Goal: Task Accomplishment & Management: Manage account settings

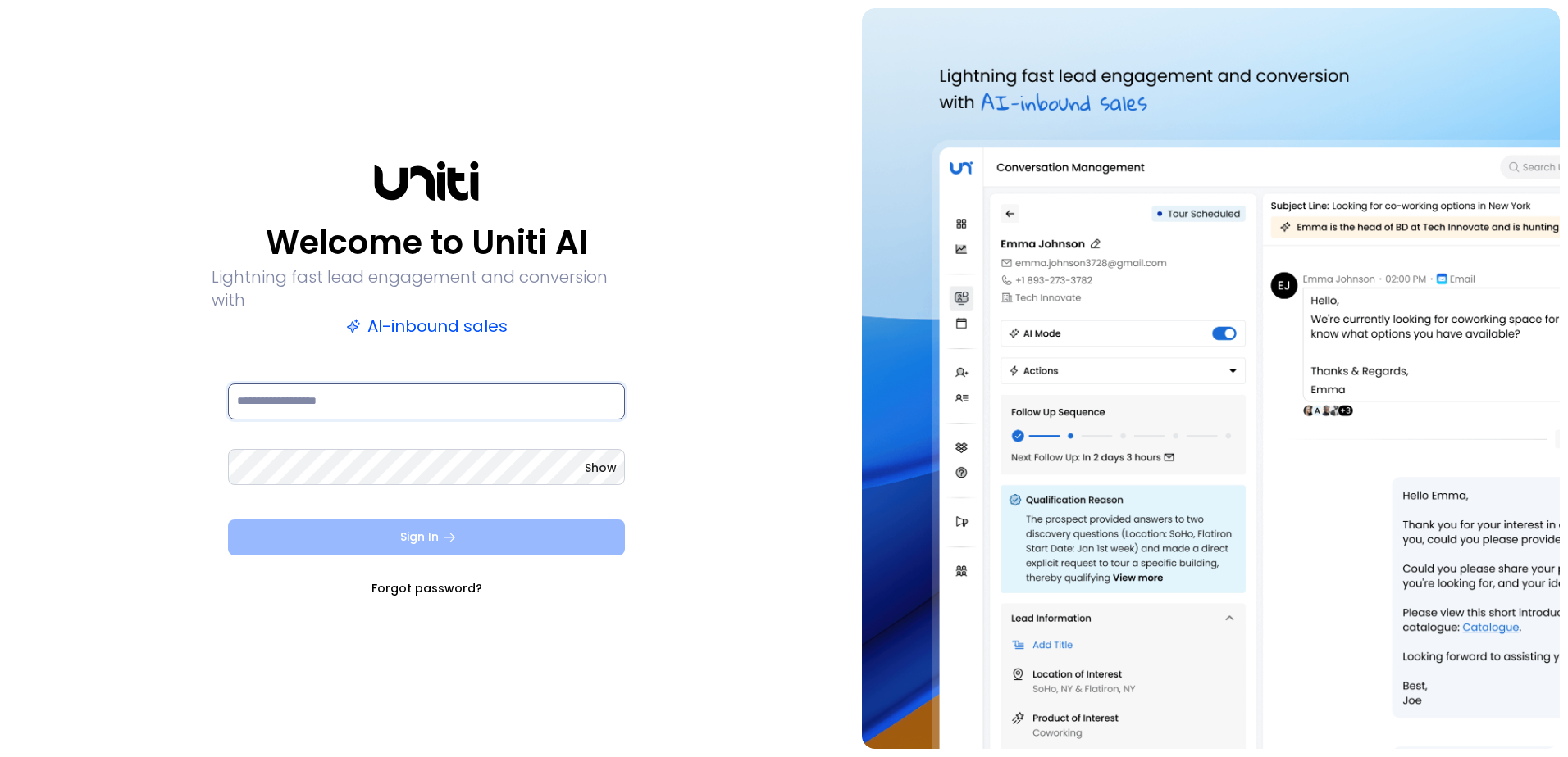
type input "**********"
click at [379, 522] on button "Sign In" at bounding box center [426, 537] width 397 height 36
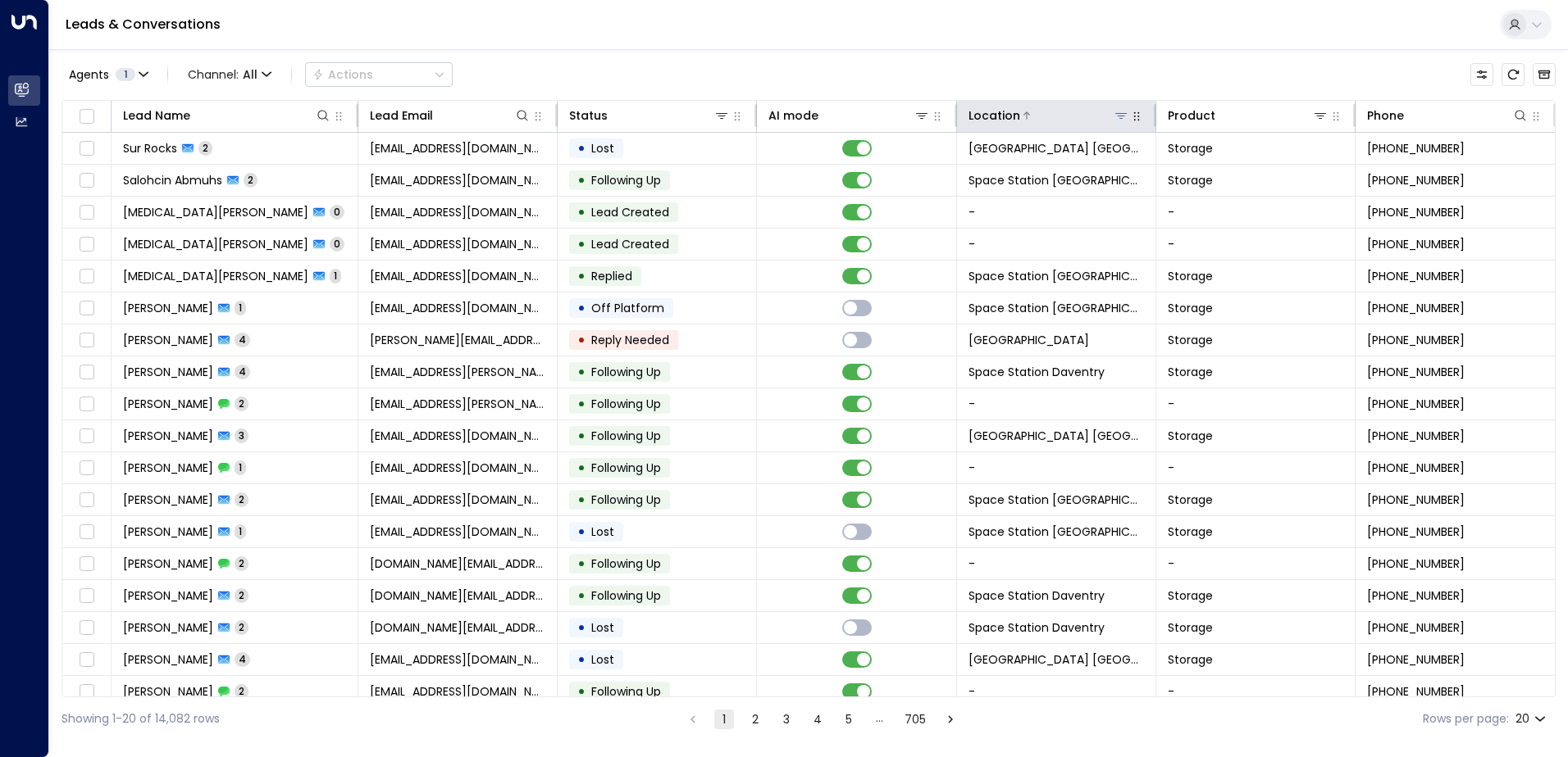
click at [1122, 120] on icon at bounding box center [1120, 115] width 13 height 13
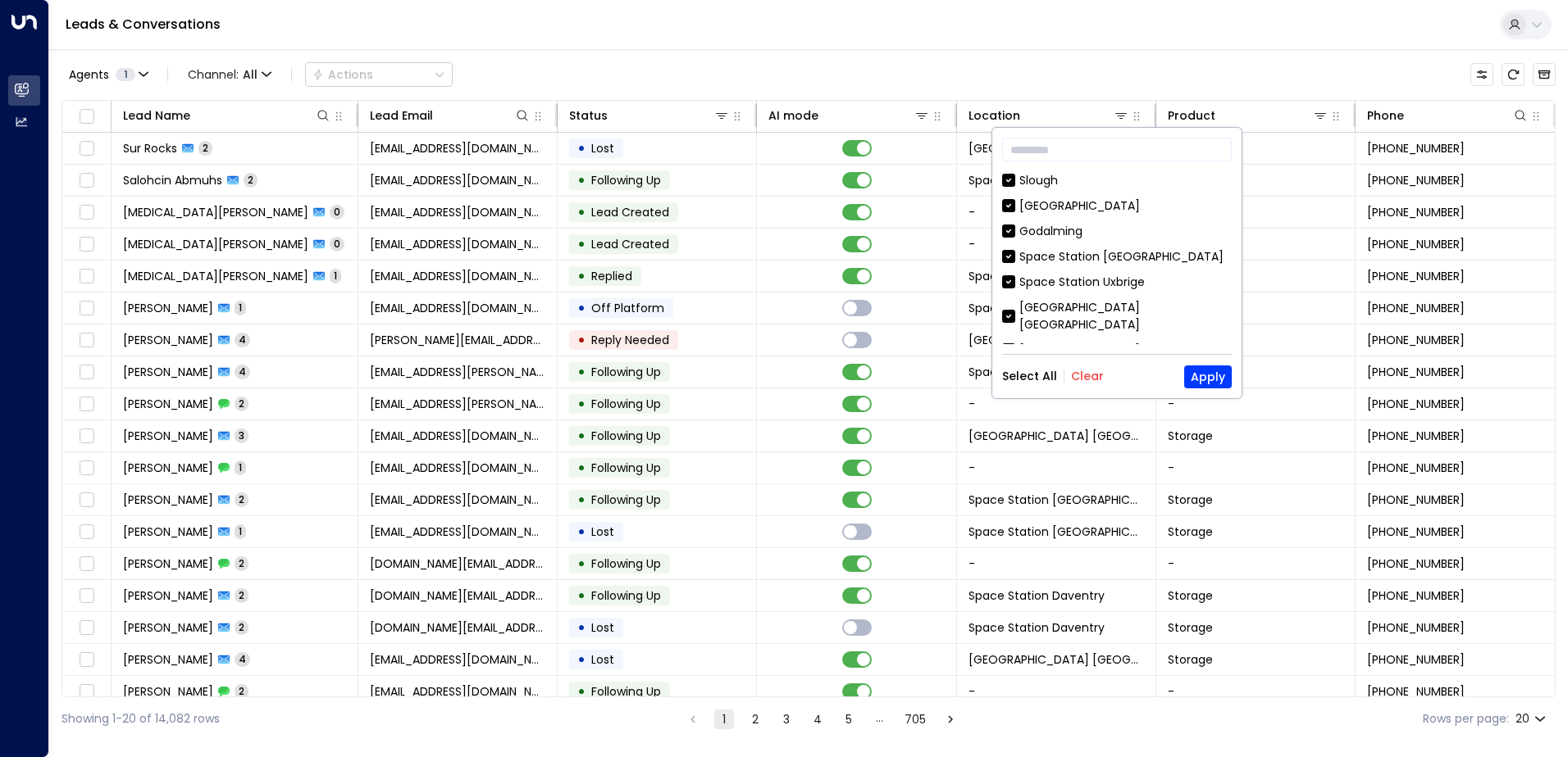
click at [1077, 363] on div "​ Slough [GEOGRAPHIC_DATA] [GEOGRAPHIC_DATA] [GEOGRAPHIC_DATA] [GEOGRAPHIC_DATA…" at bounding box center [1117, 263] width 250 height 270
click at [1084, 370] on button "Clear" at bounding box center [1087, 376] width 33 height 13
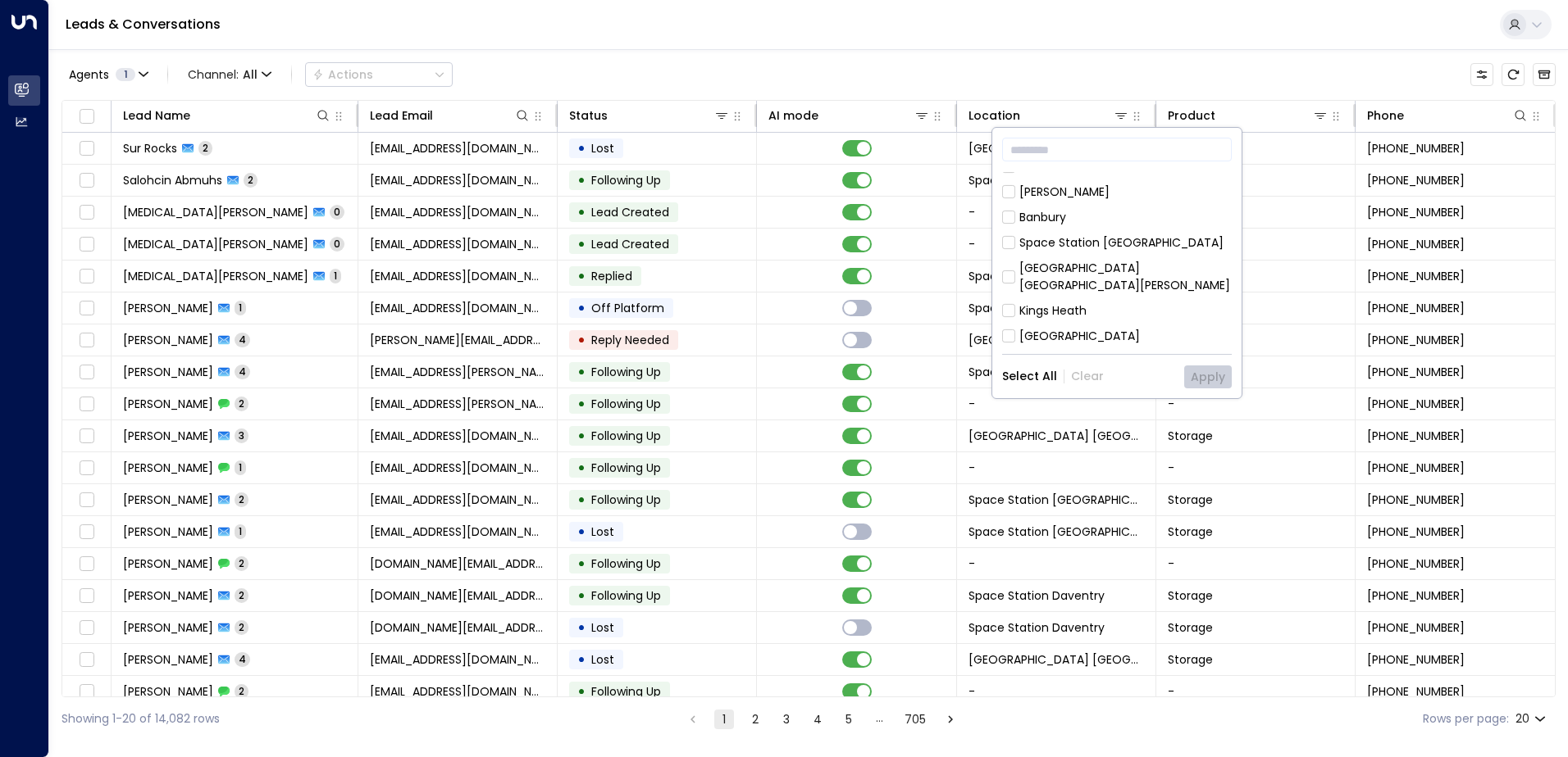
scroll to position [492, 0]
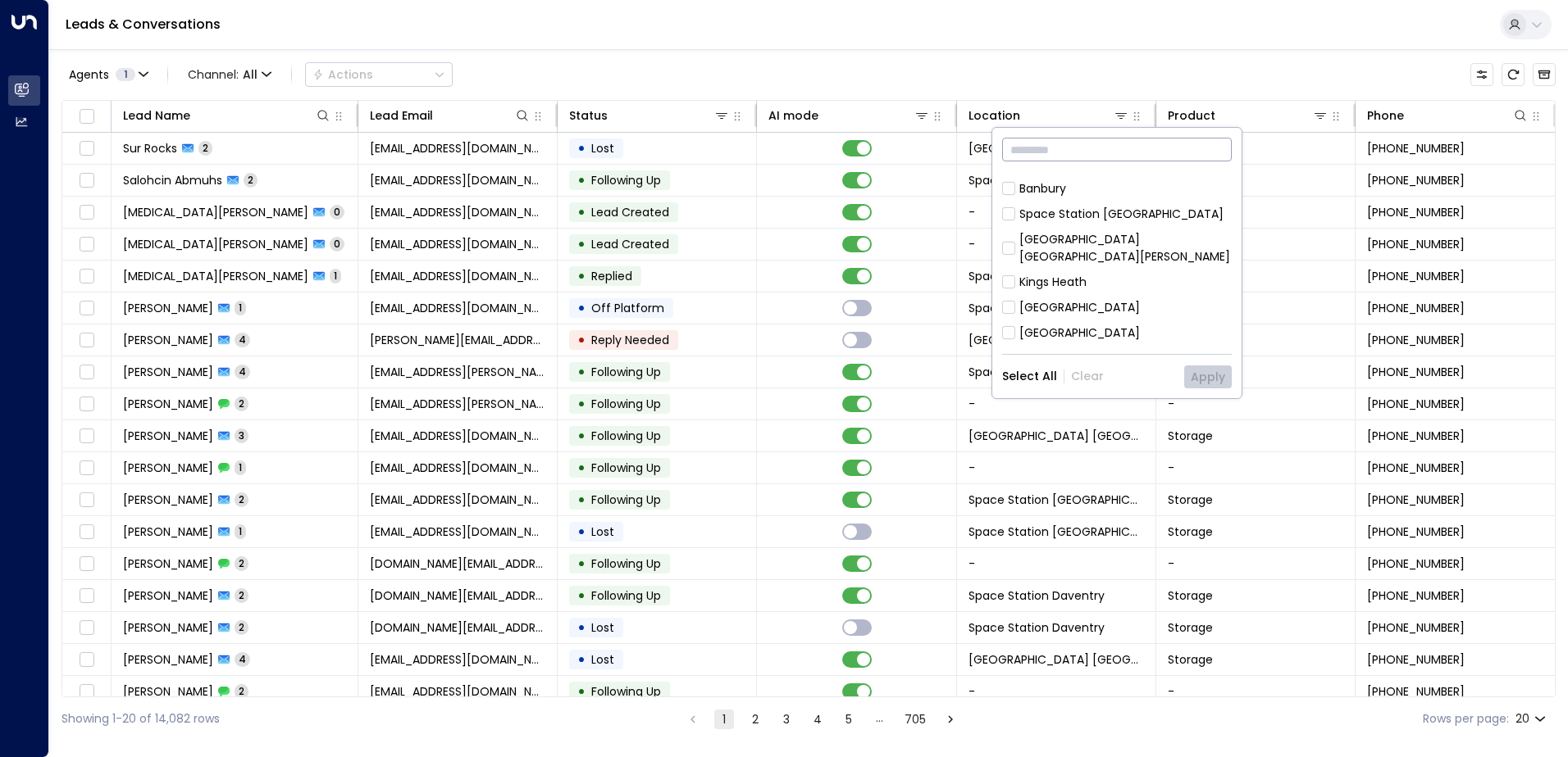
click at [1098, 153] on input "text" at bounding box center [1116, 149] width 229 height 31
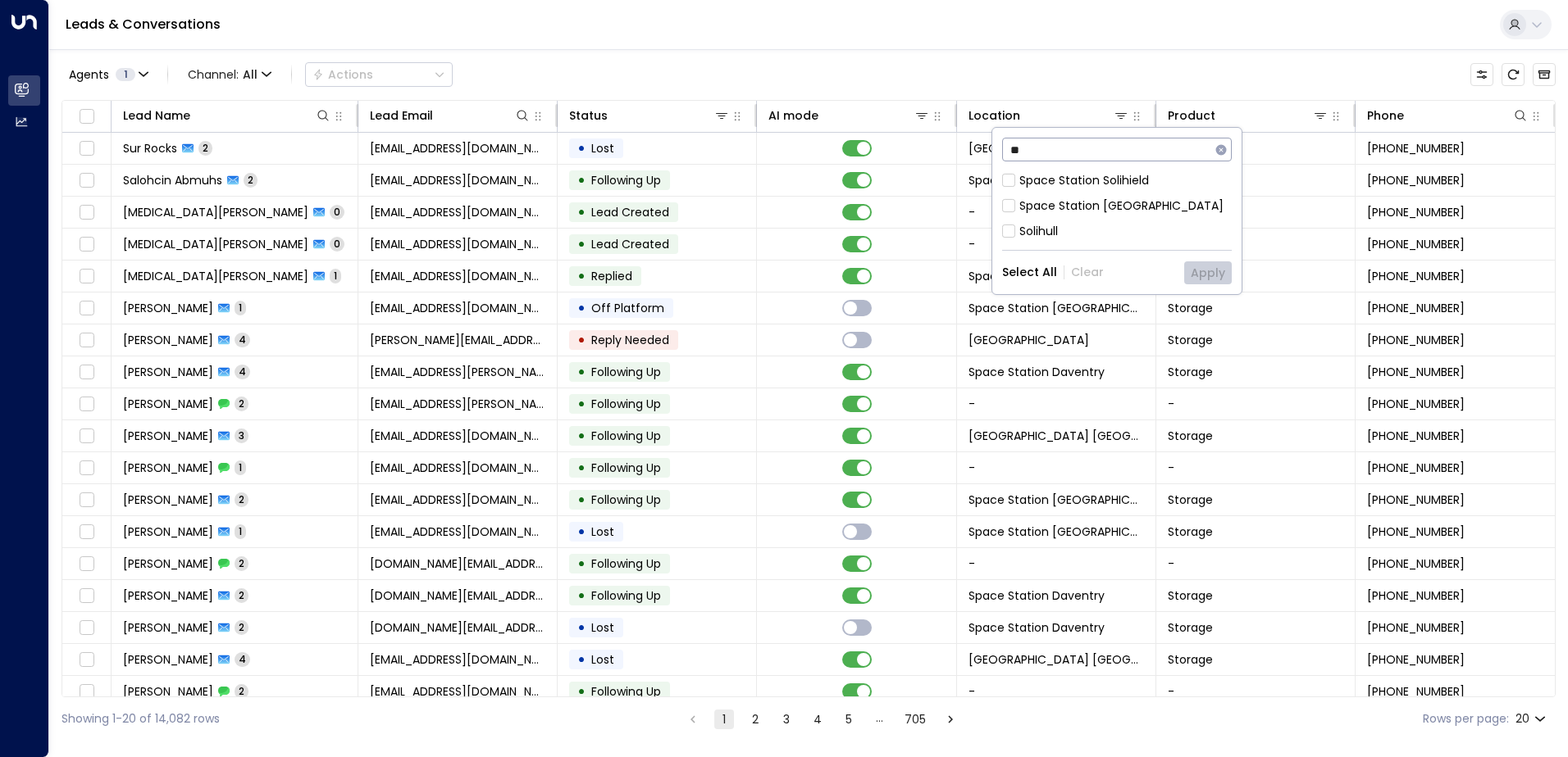
scroll to position [0, 0]
type input "***"
click at [1097, 199] on div "Space Station [GEOGRAPHIC_DATA]" at bounding box center [1121, 206] width 204 height 17
click at [1209, 264] on button "Apply" at bounding box center [1208, 273] width 48 height 23
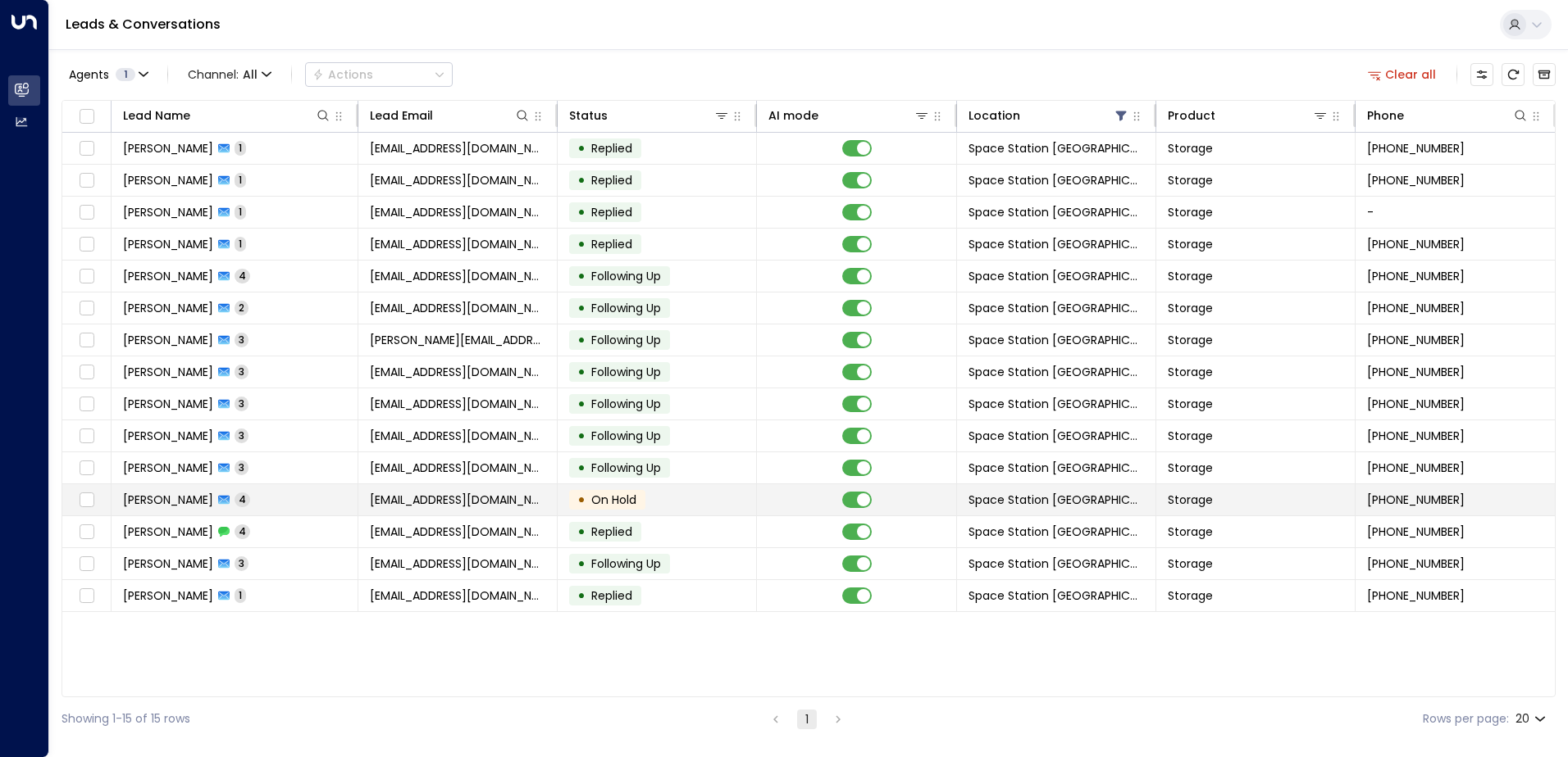
click at [763, 503] on td at bounding box center [856, 500] width 199 height 31
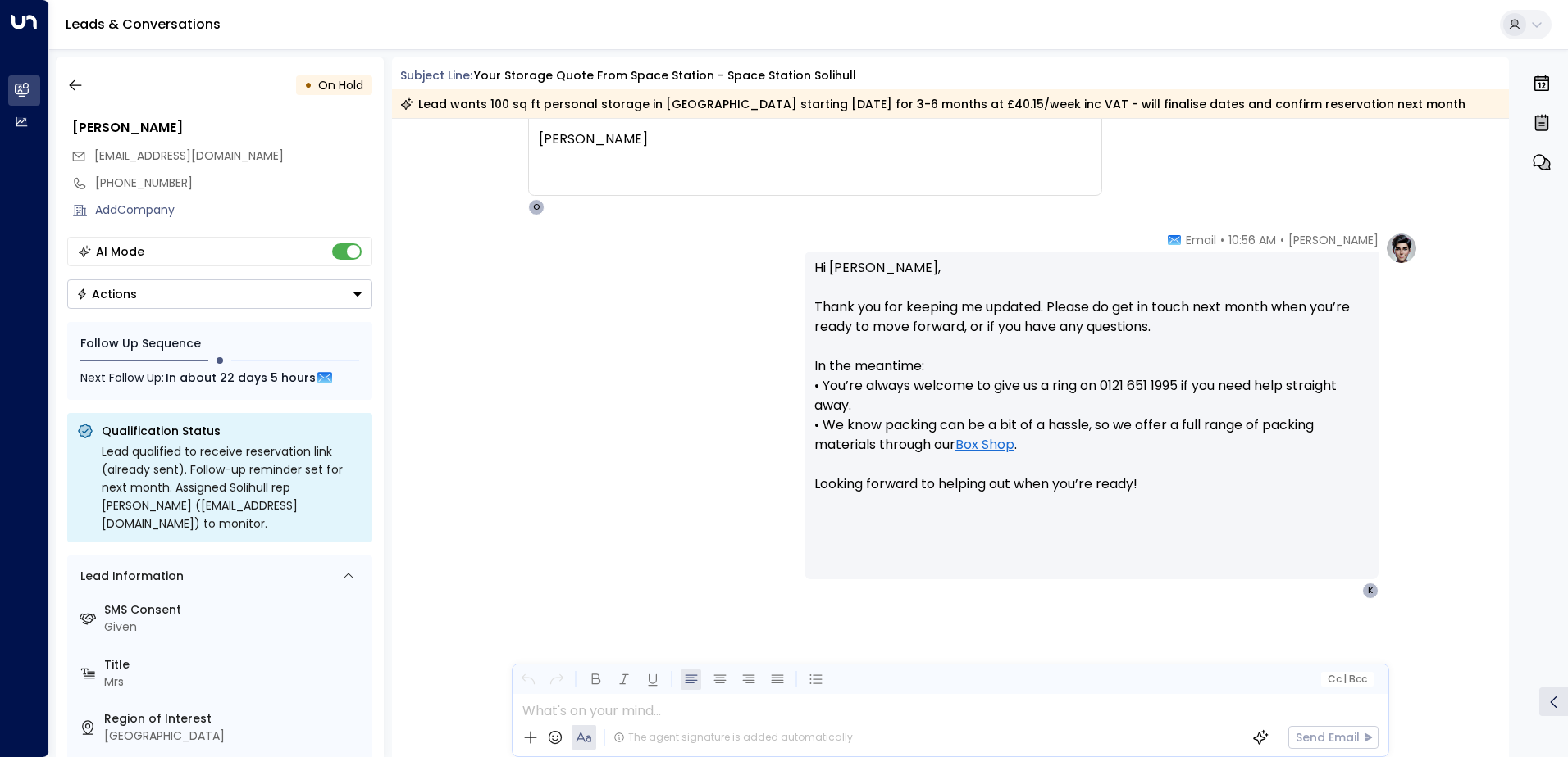
scroll to position [1758, 0]
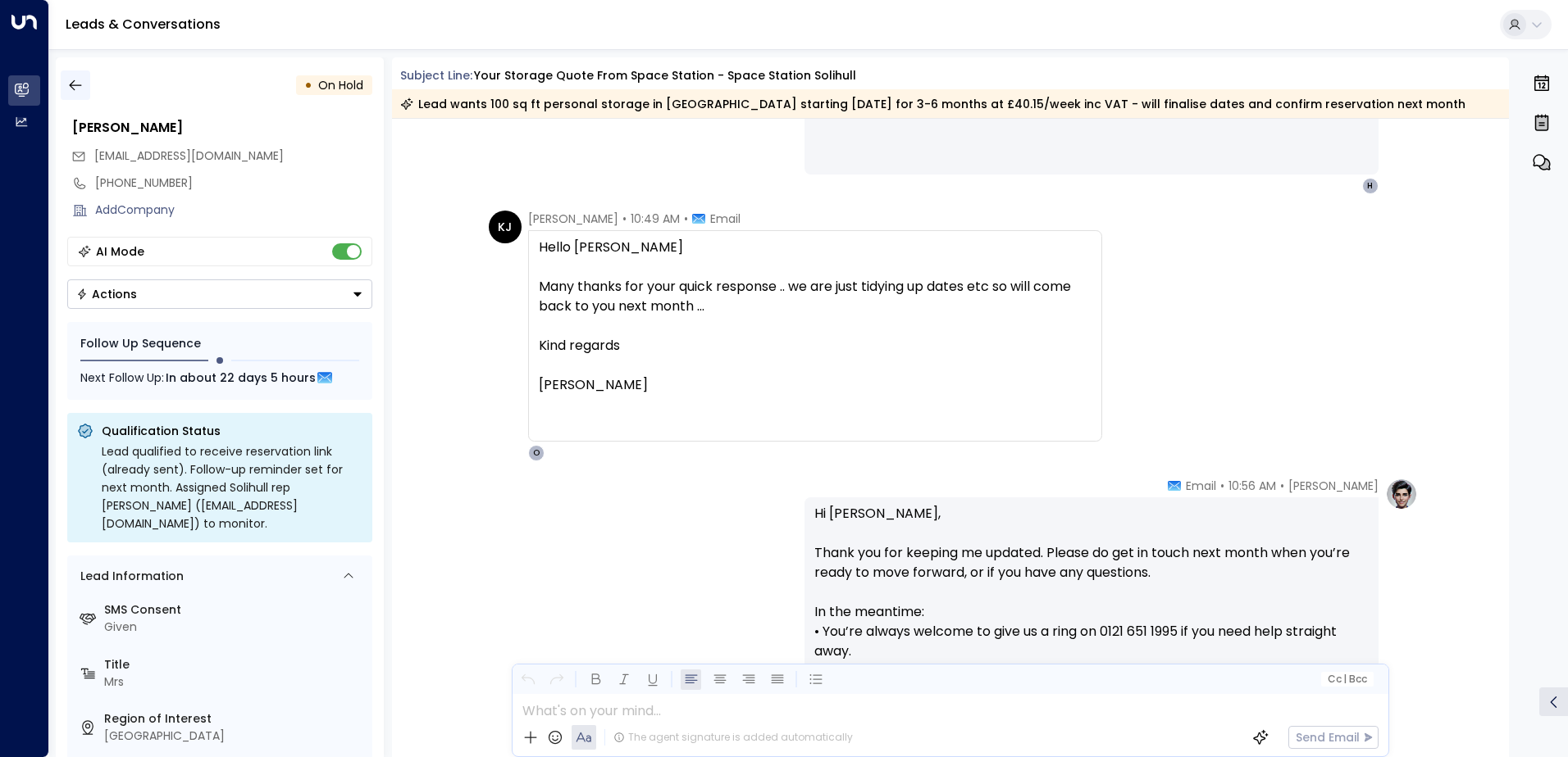
click at [72, 80] on icon "button" at bounding box center [75, 85] width 17 height 17
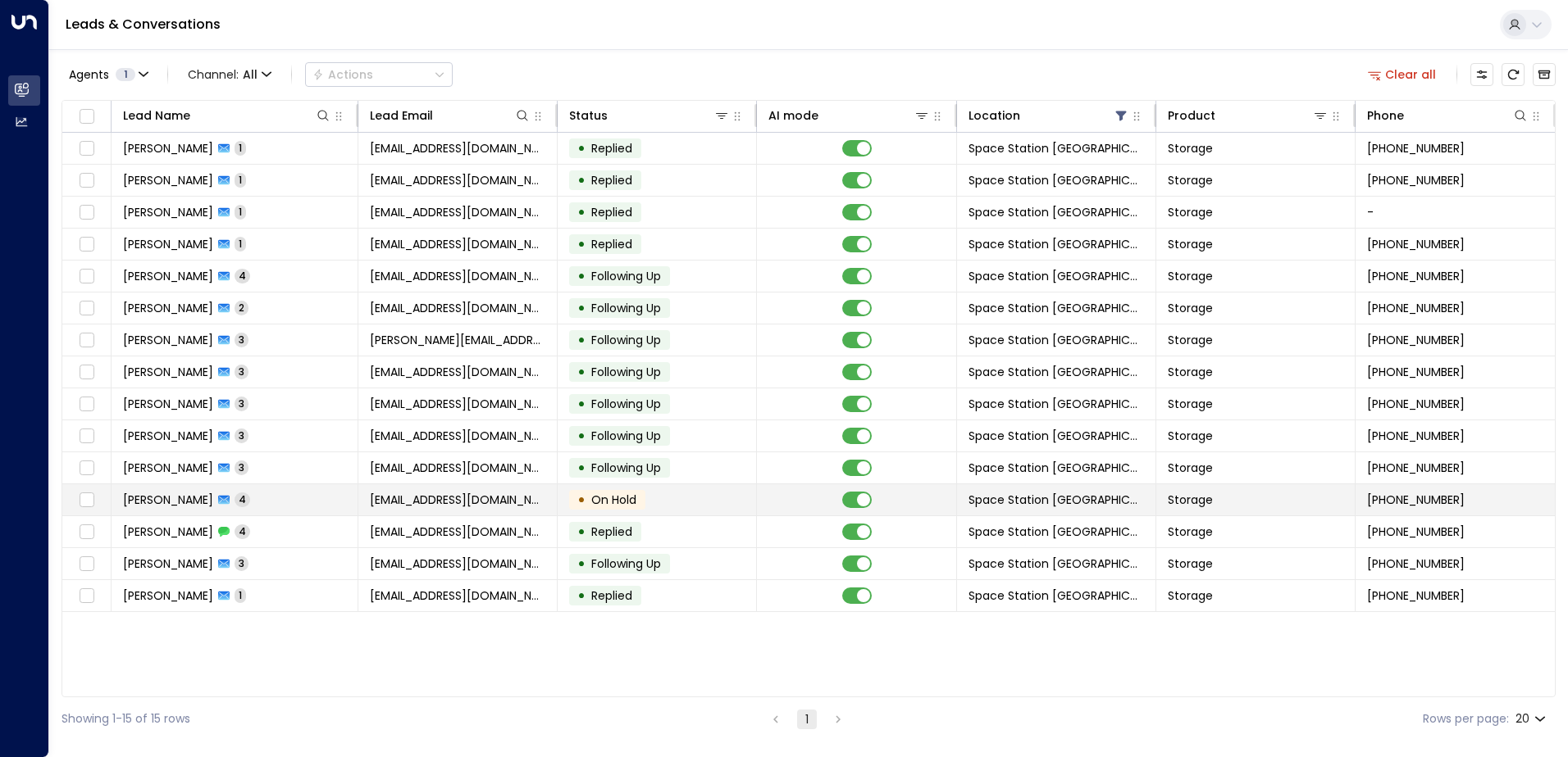
click at [649, 511] on td "• On Hold" at bounding box center [657, 500] width 199 height 31
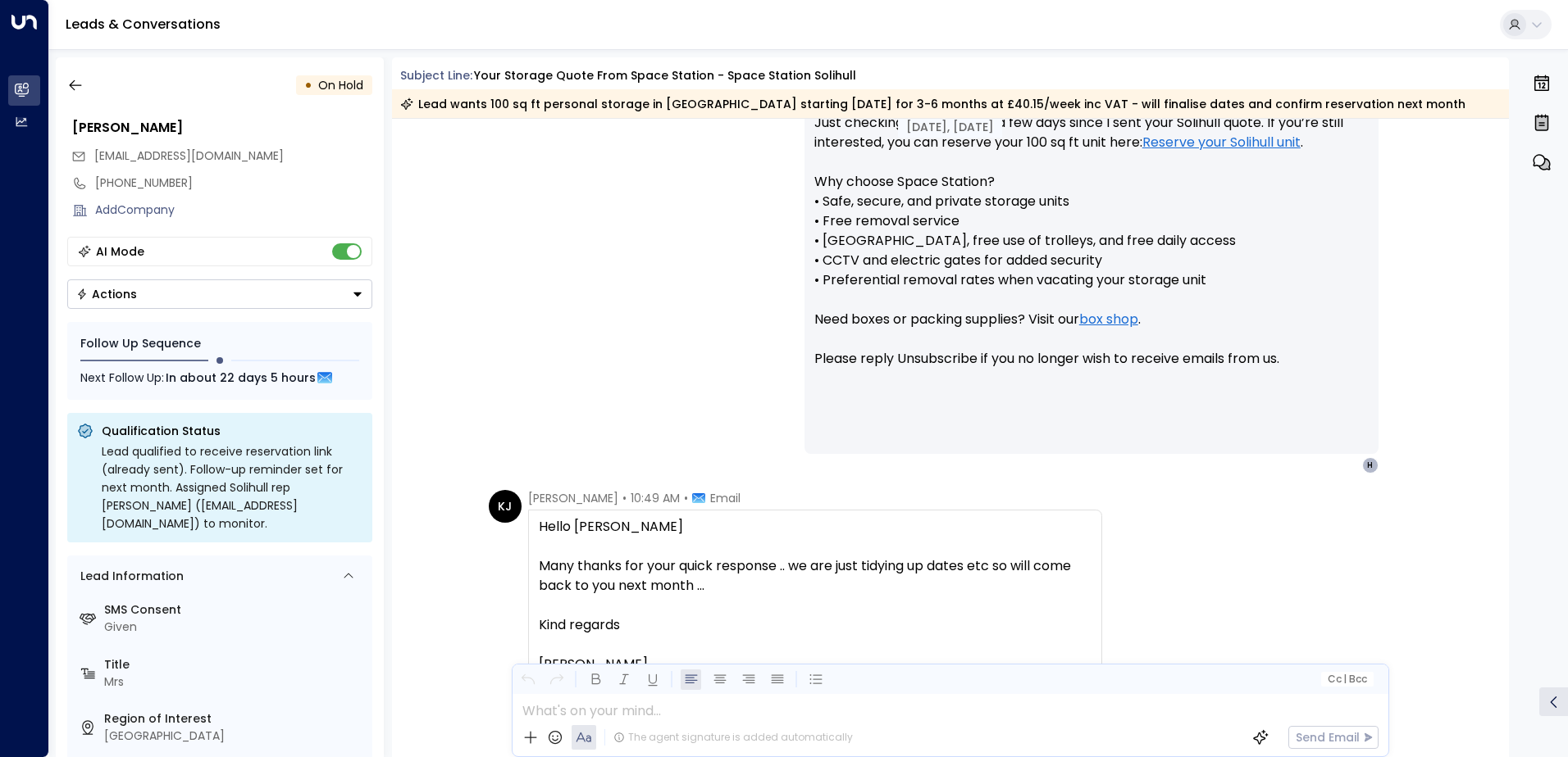
scroll to position [1642, 0]
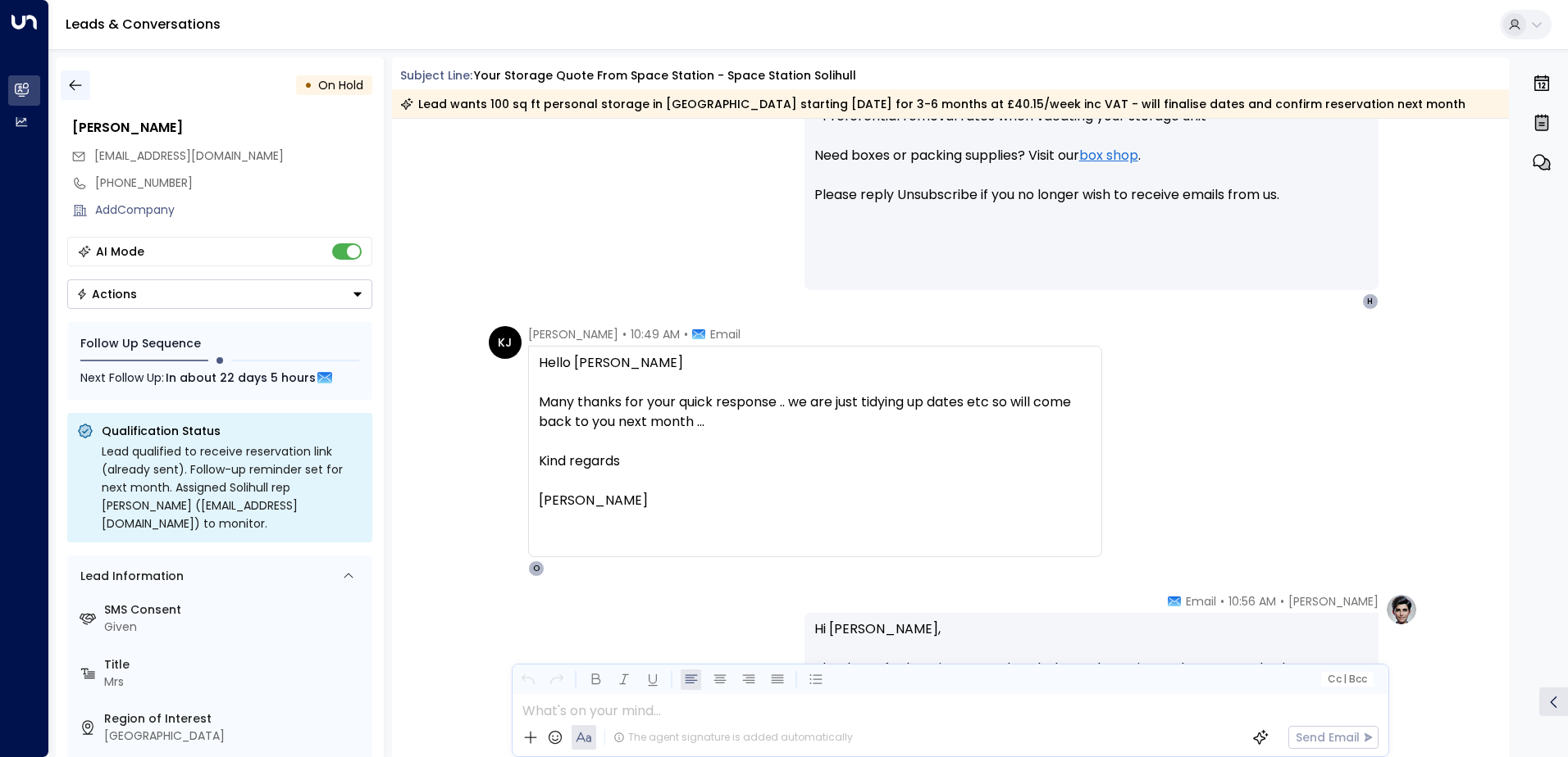
click at [74, 80] on icon "button" at bounding box center [75, 85] width 12 height 10
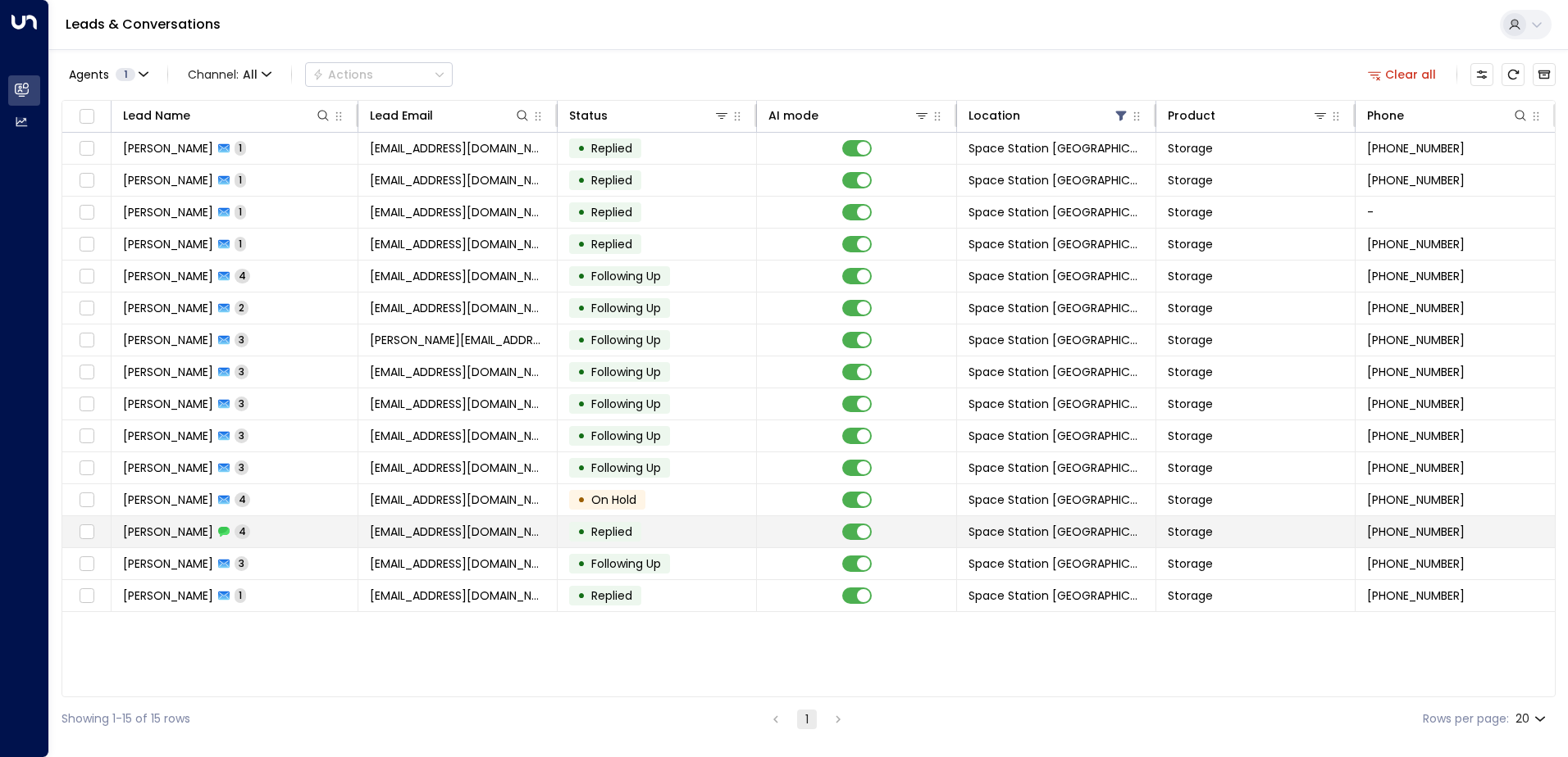
click at [601, 535] on span "Replied" at bounding box center [612, 531] width 41 height 17
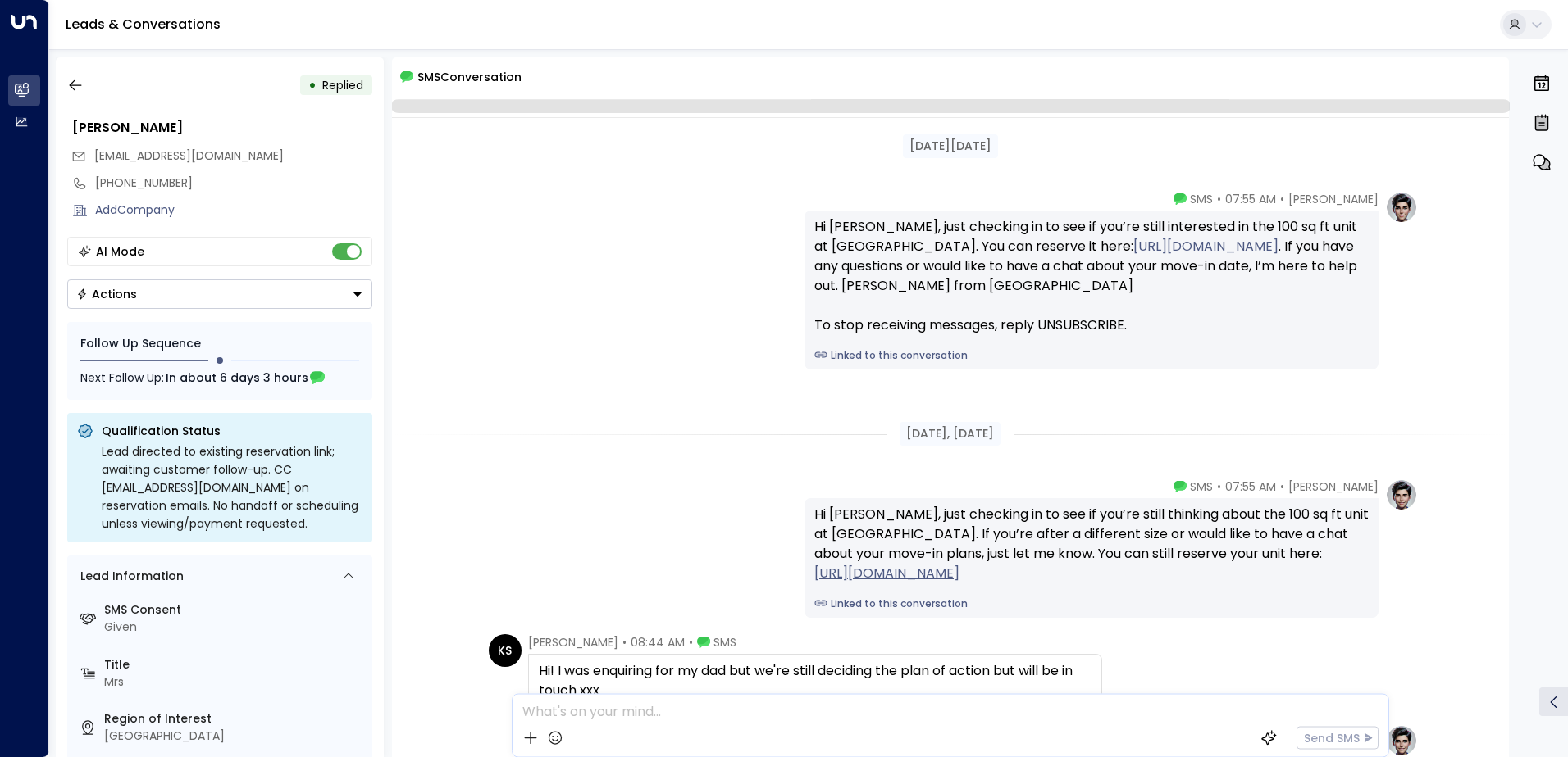
scroll to position [242, 0]
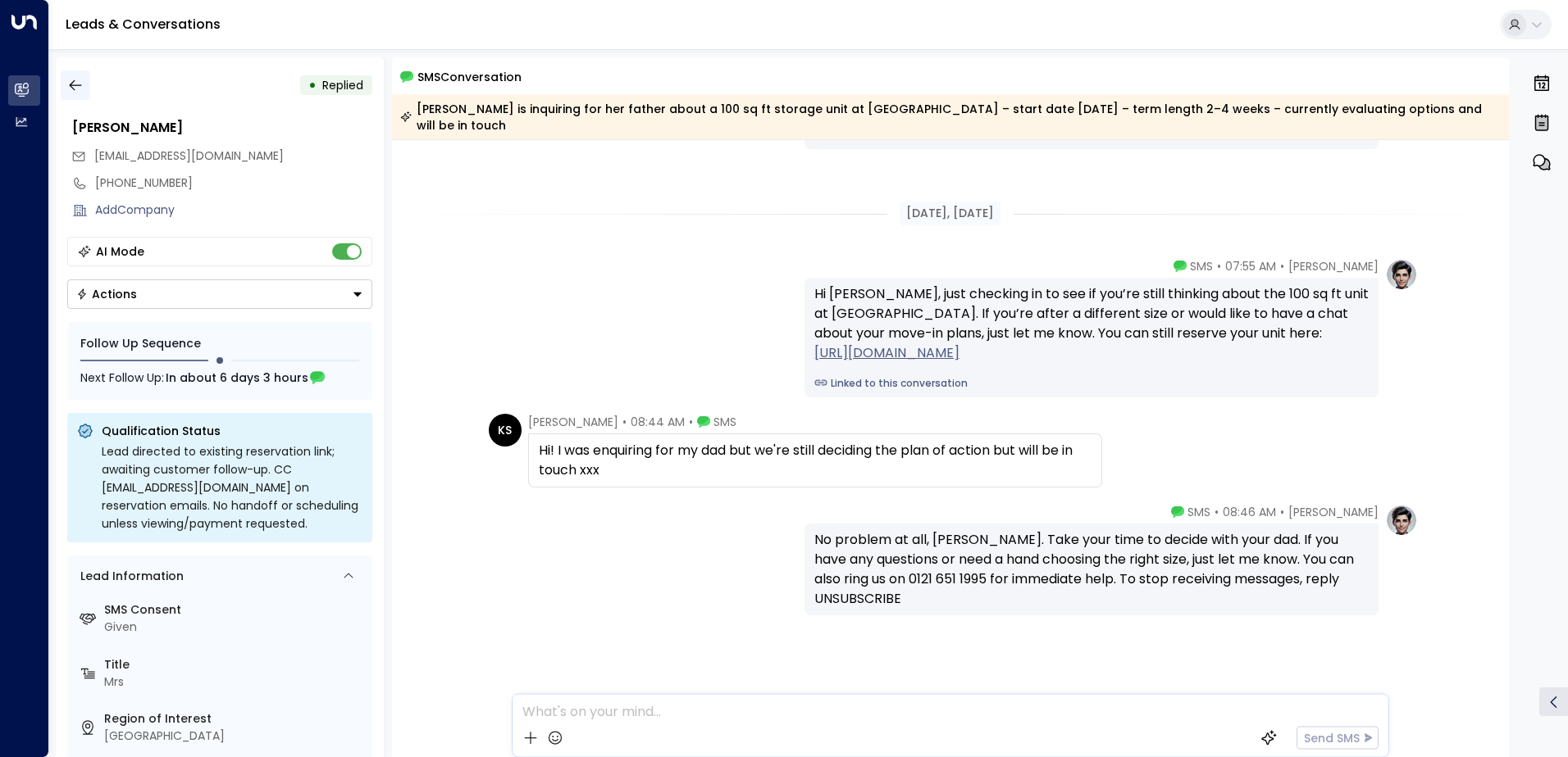
click at [79, 84] on icon "button" at bounding box center [75, 85] width 17 height 17
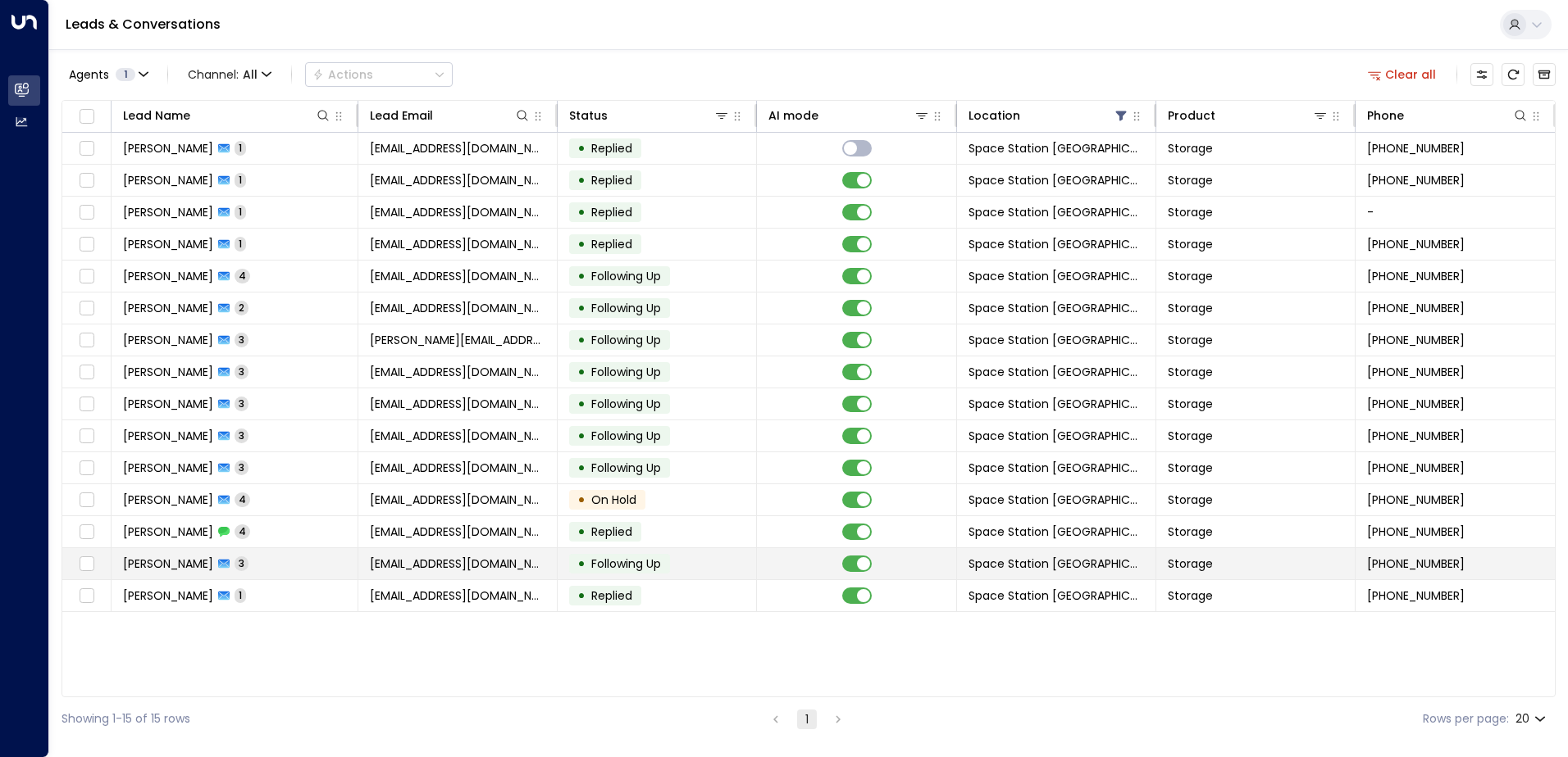
click at [592, 574] on td "• Following Up" at bounding box center [657, 564] width 199 height 31
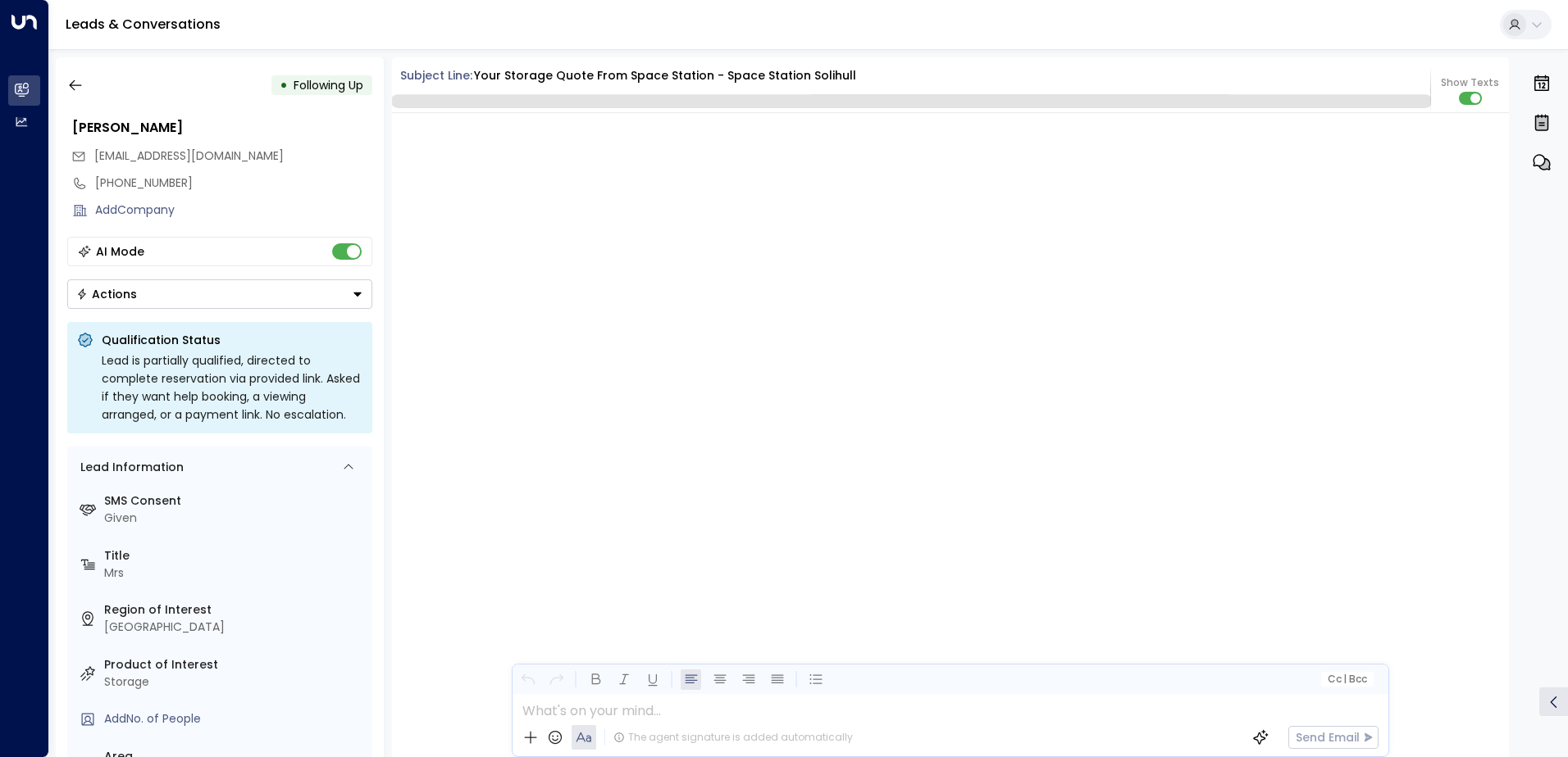
scroll to position [2797, 0]
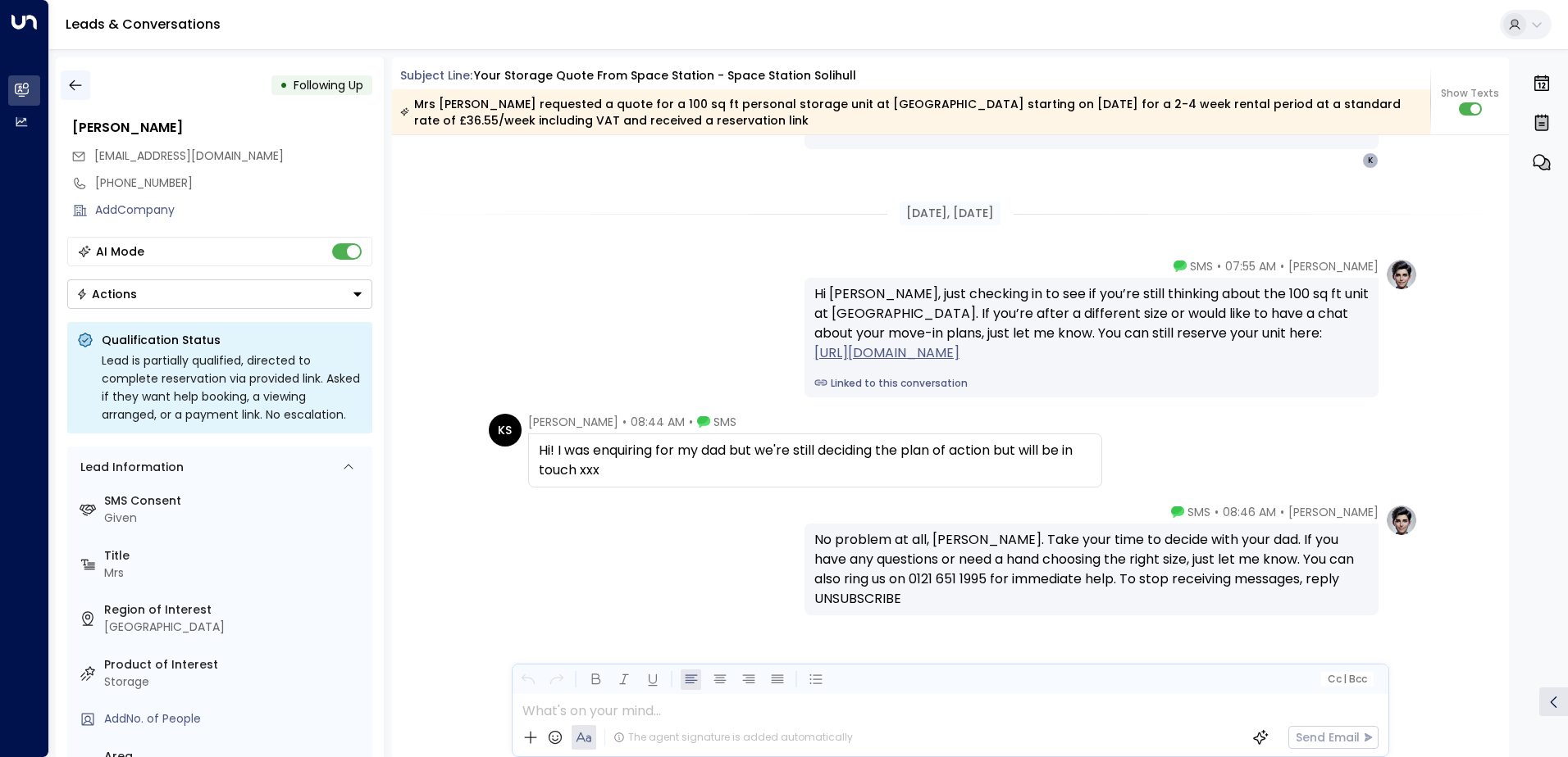
click at [79, 78] on icon "button" at bounding box center [75, 85] width 17 height 17
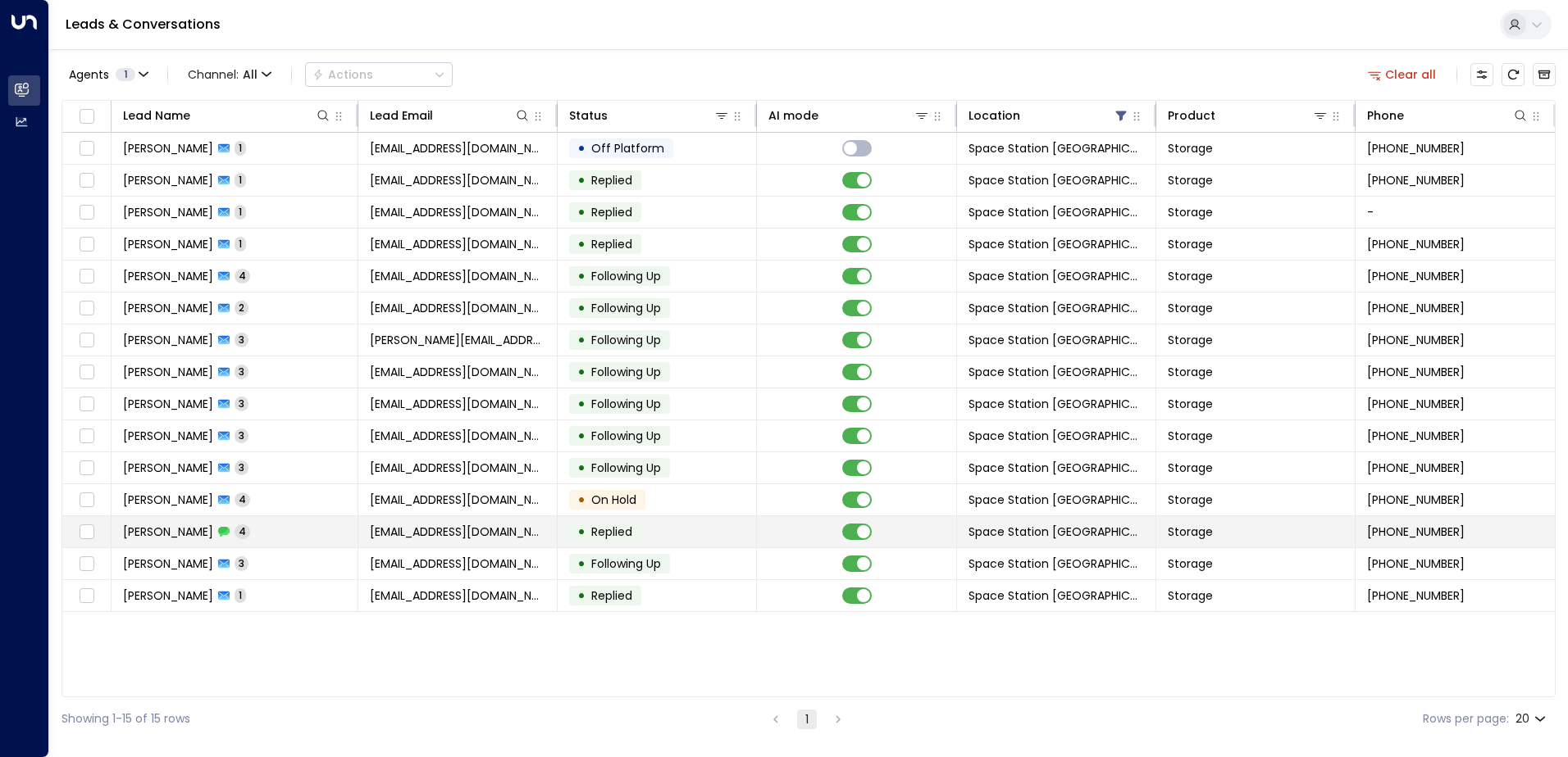
click at [656, 543] on td "• Replied" at bounding box center [657, 532] width 199 height 31
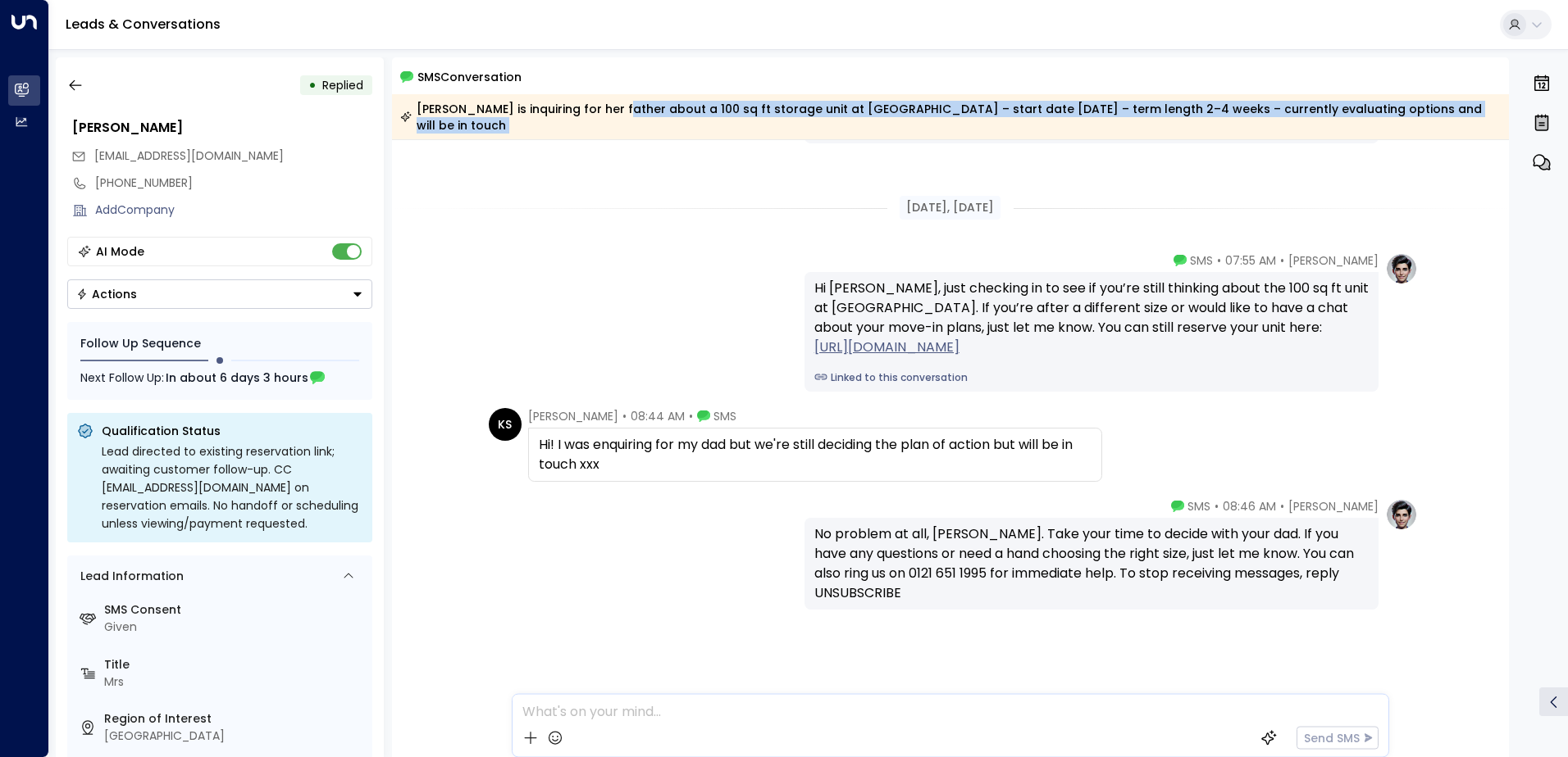
scroll to position [113, 0]
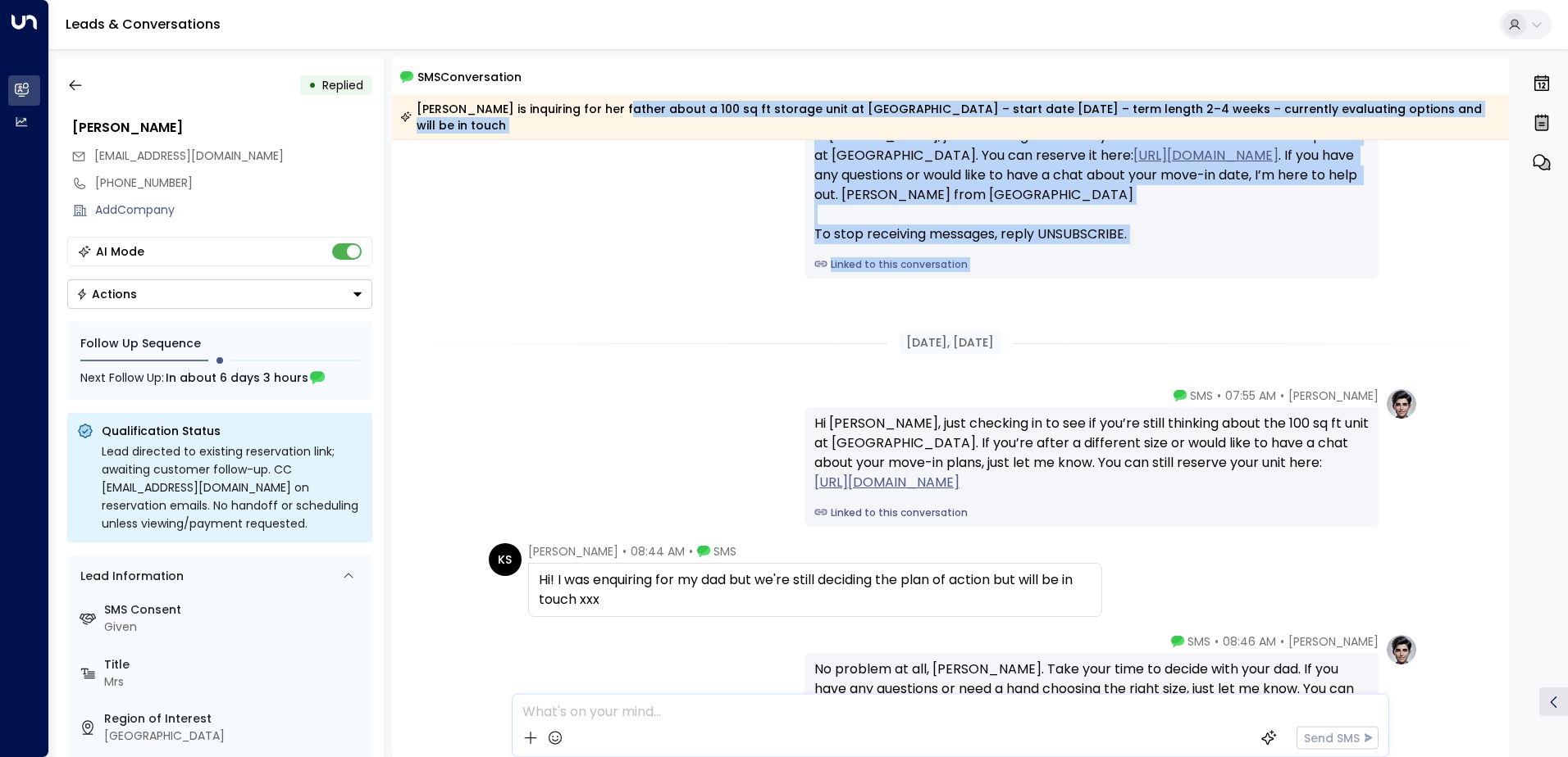
drag, startPoint x: 648, startPoint y: 189, endPoint x: 612, endPoint y: 112, distance: 85.0
click at [612, 112] on div "SMS Conversation [PERSON_NAME] is inquiring for her father about a 100 sq ft st…" at bounding box center [950, 407] width 1118 height 700
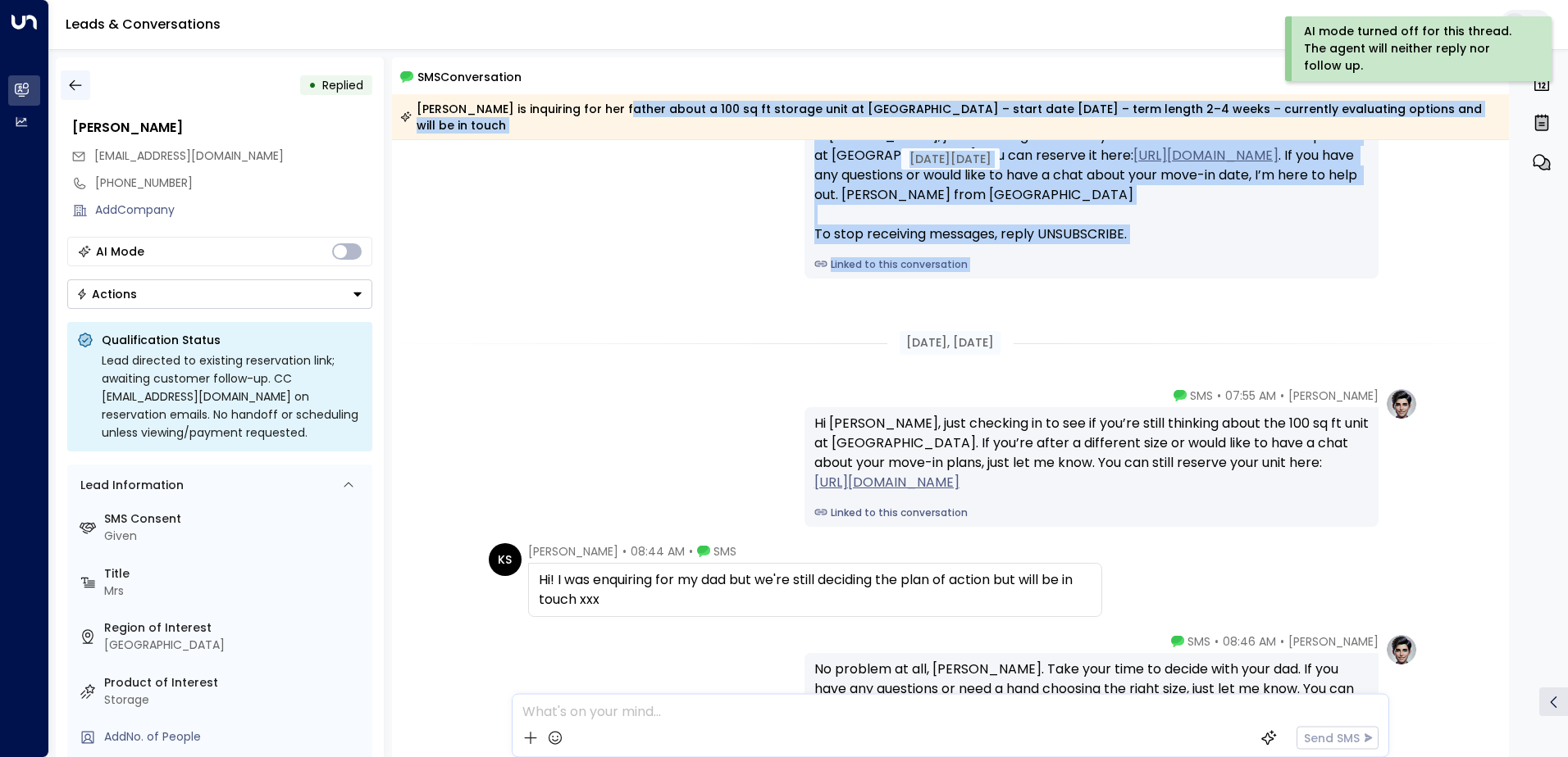
click at [75, 75] on button "button" at bounding box center [76, 85] width 30 height 30
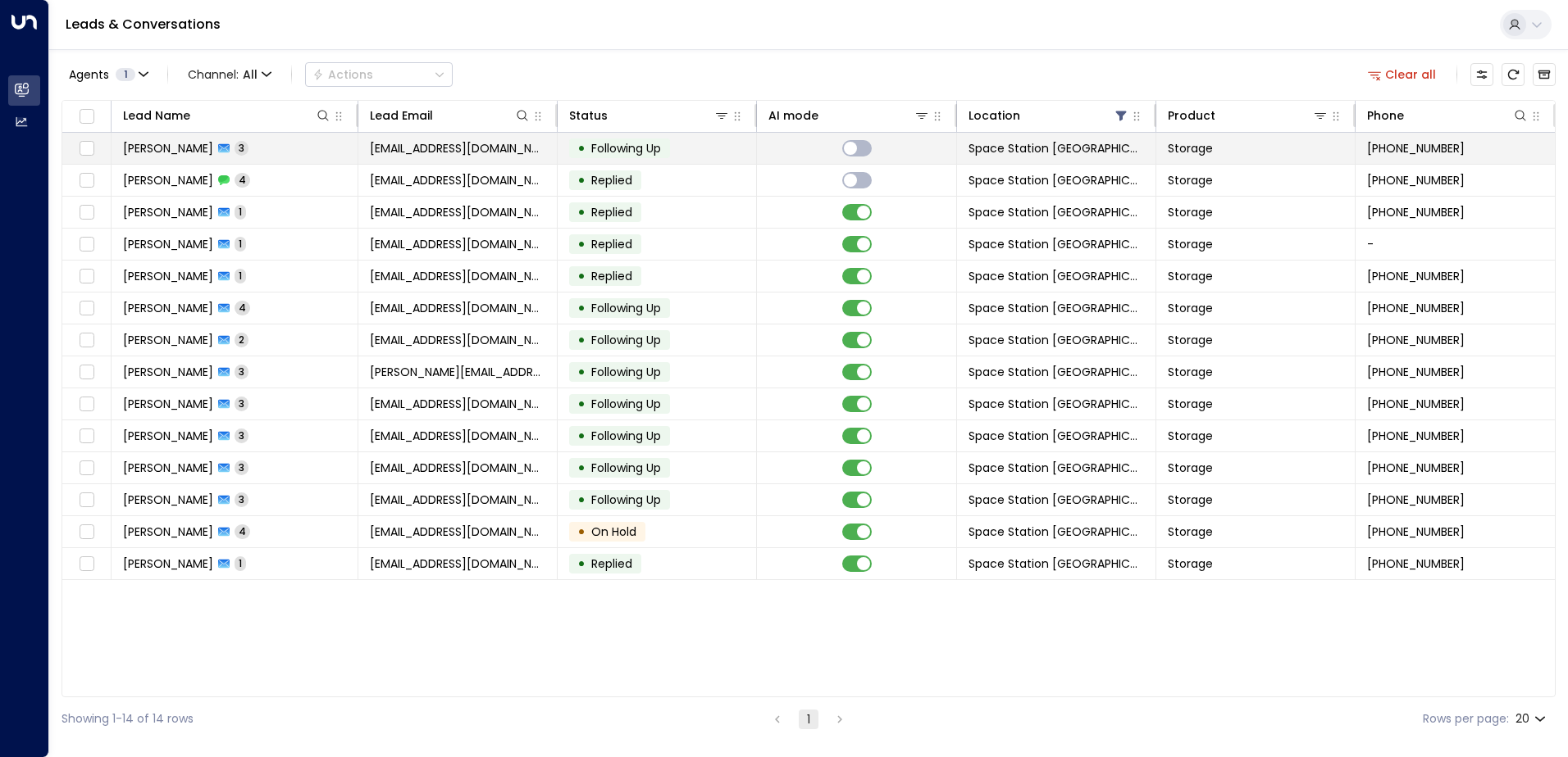
click at [92, 137] on td at bounding box center [86, 148] width 49 height 31
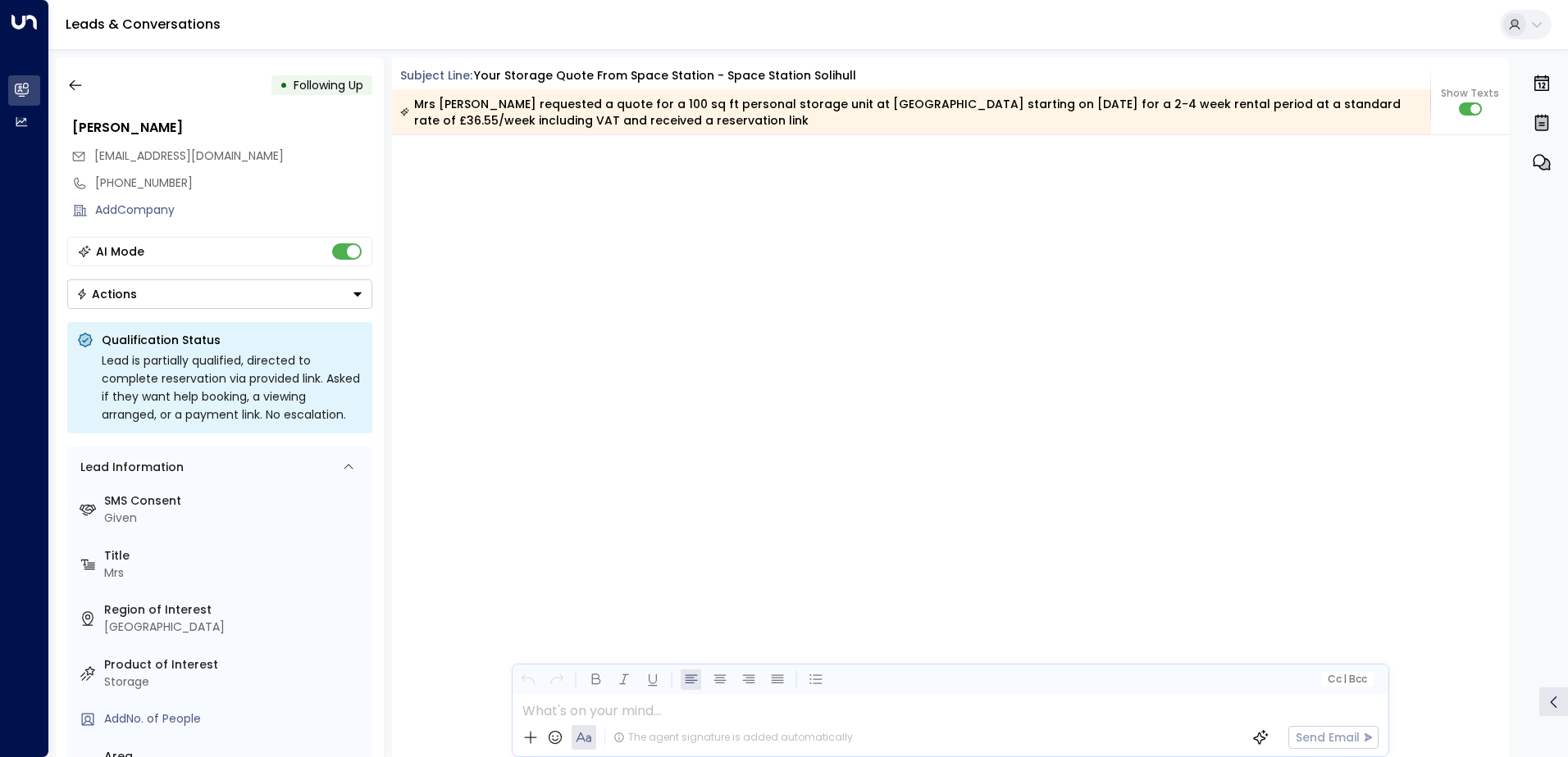
scroll to position [2820, 0]
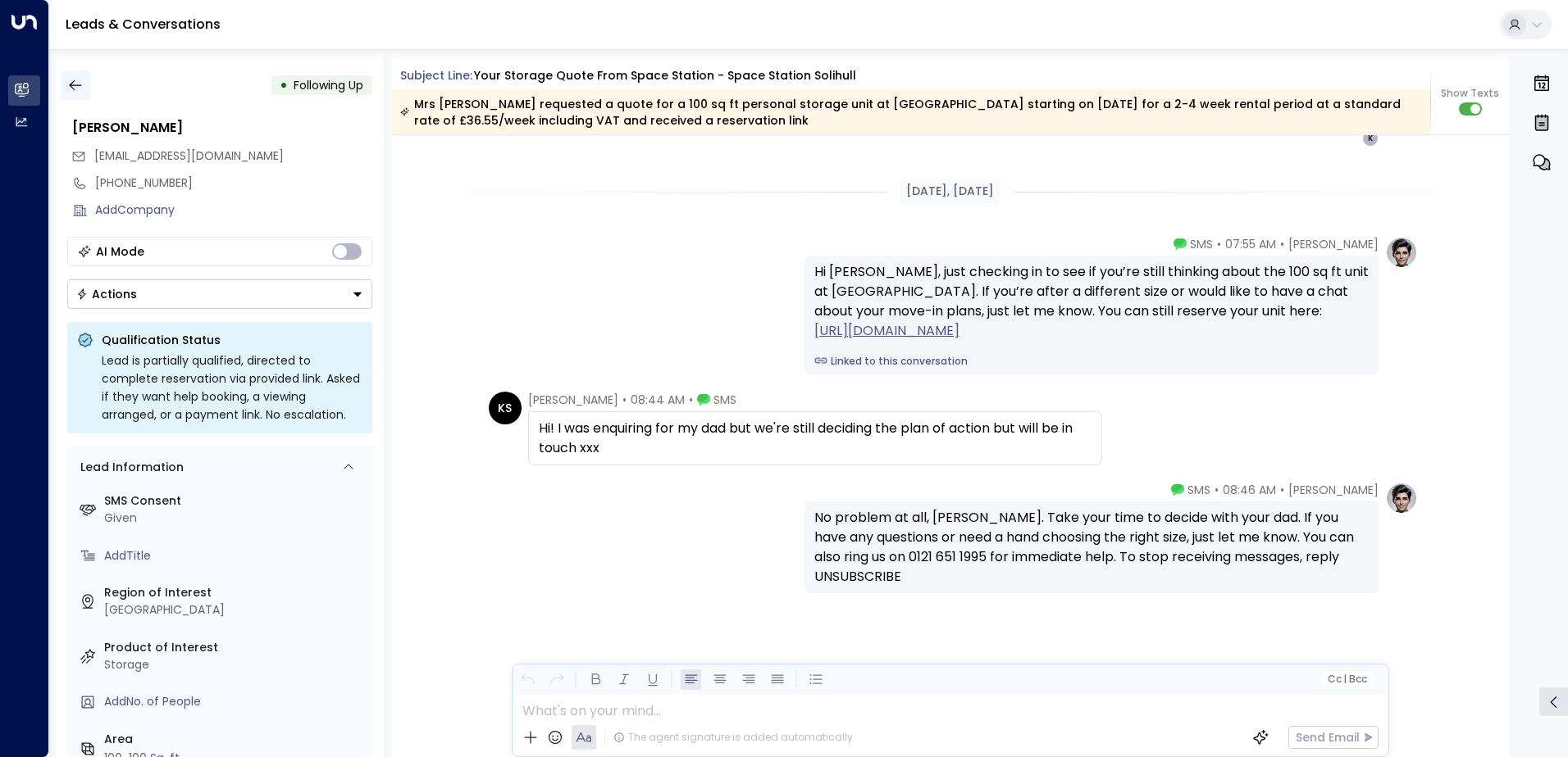
click at [82, 90] on icon "button" at bounding box center [75, 85] width 17 height 17
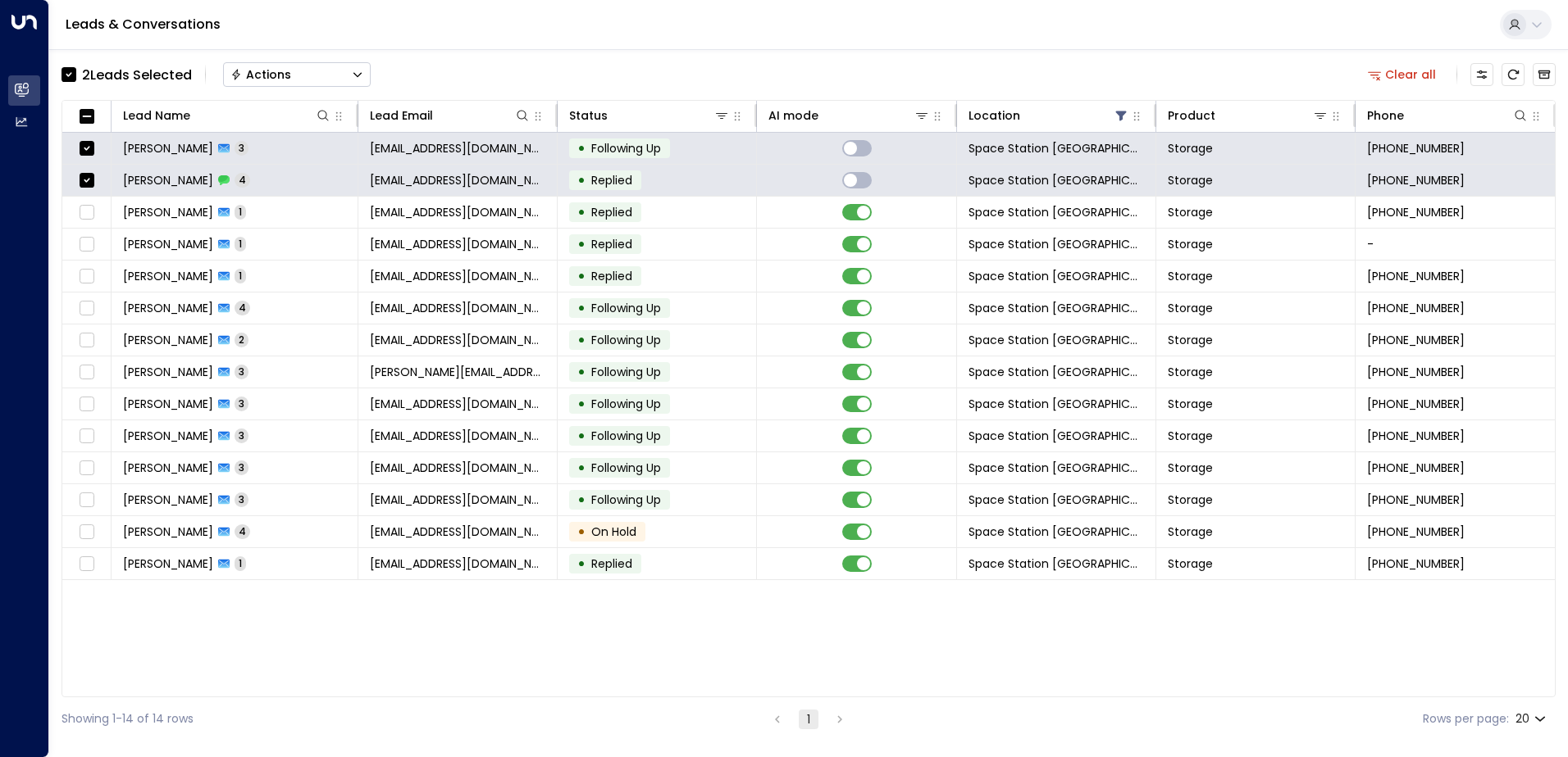
click at [257, 79] on div "Actions" at bounding box center [261, 74] width 61 height 15
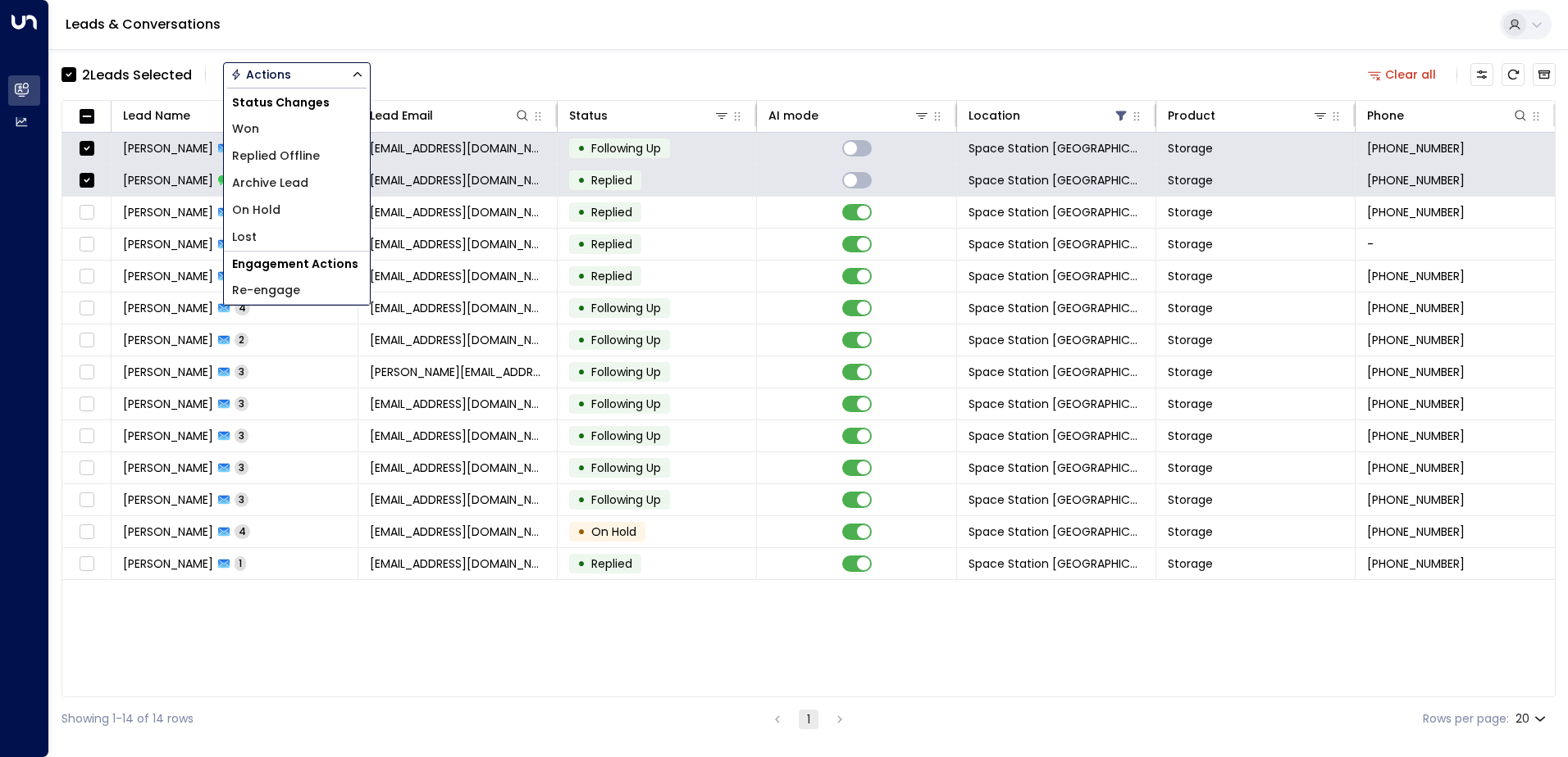
click at [301, 188] on span "Archive Lead" at bounding box center [270, 183] width 76 height 17
